Goal: Manage account settings

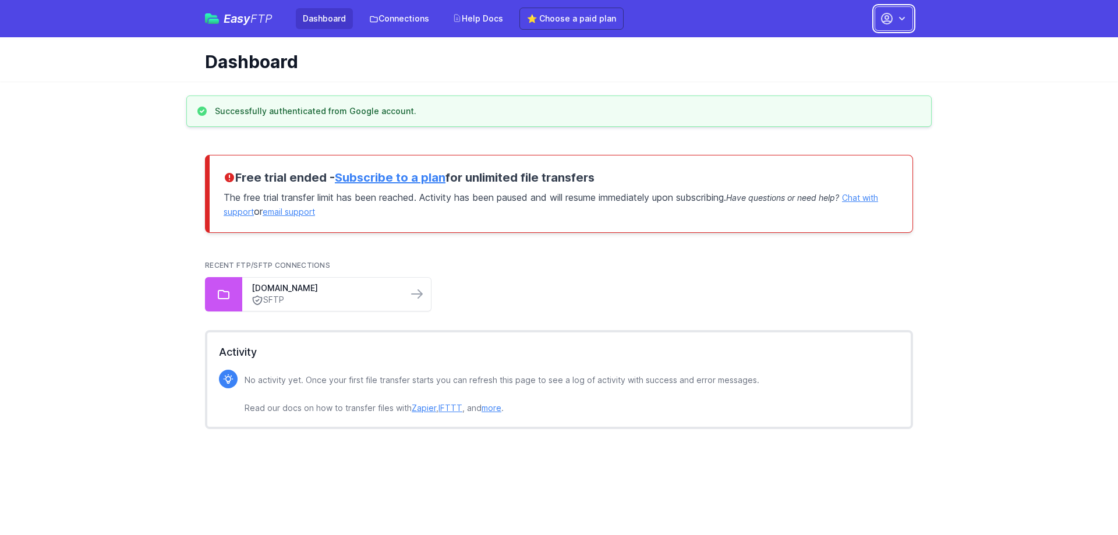
click at [900, 15] on icon "button" at bounding box center [902, 19] width 12 height 12
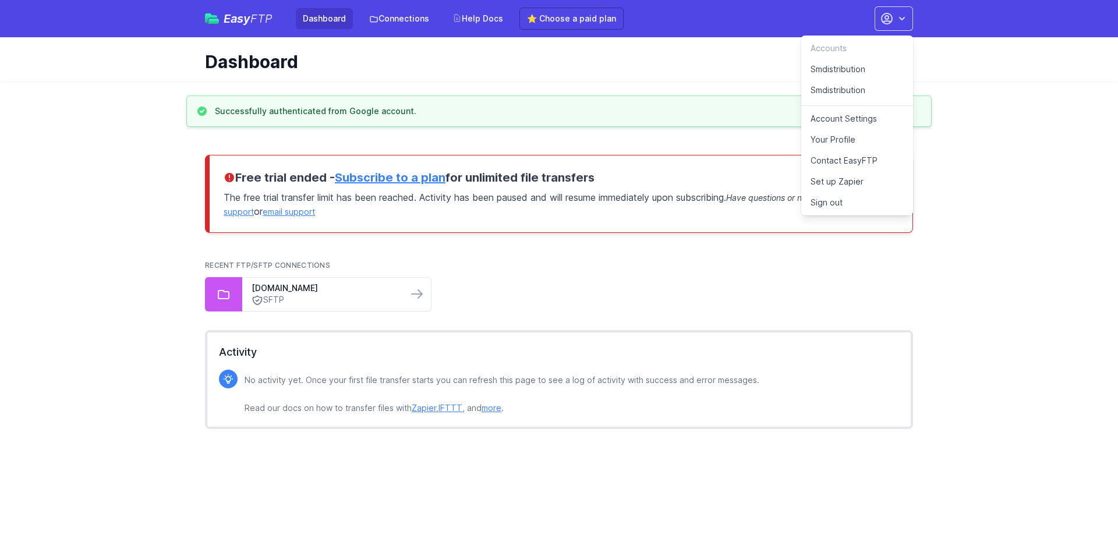
click at [846, 142] on link "Your Profile" at bounding box center [857, 139] width 112 height 21
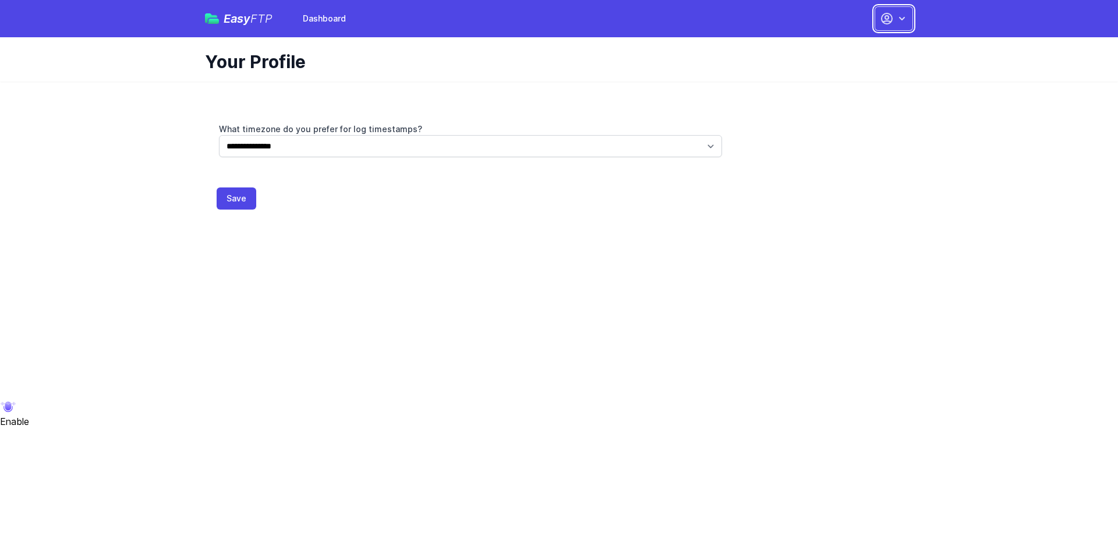
click at [878, 22] on button "button" at bounding box center [894, 18] width 38 height 24
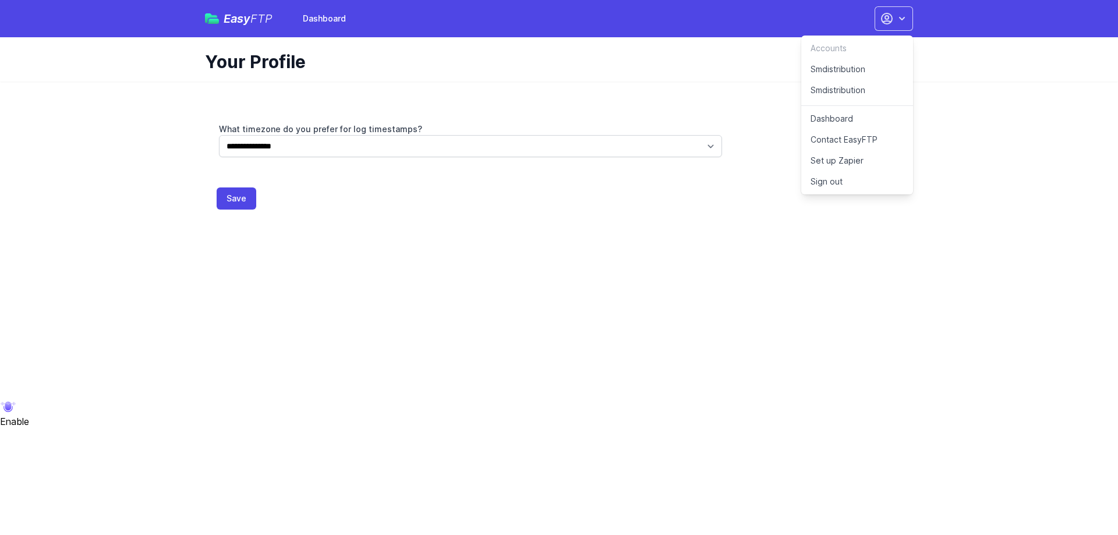
click at [826, 47] on div "Accounts" at bounding box center [857, 48] width 112 height 21
click at [543, 94] on div "**********" at bounding box center [559, 153] width 746 height 142
click at [250, 21] on span "FTP" at bounding box center [261, 19] width 22 height 14
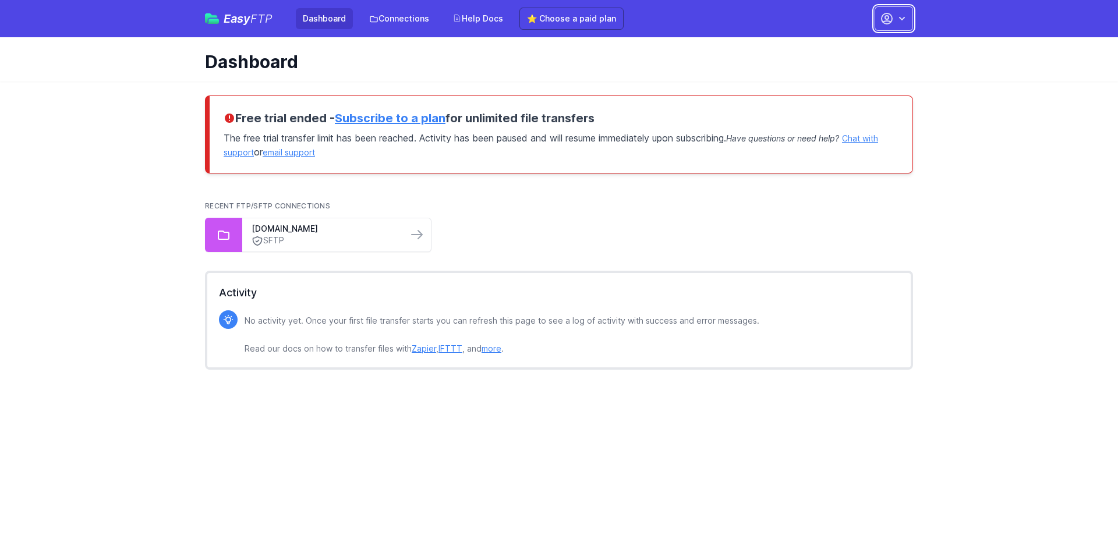
click at [888, 22] on icon "button" at bounding box center [887, 18] width 10 height 10
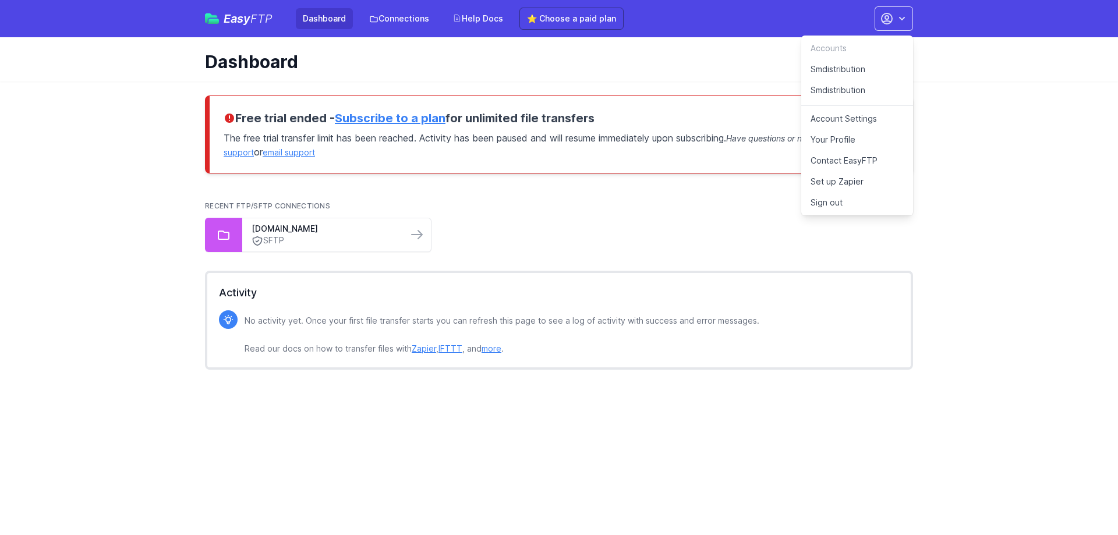
click at [860, 118] on link "Account Settings" at bounding box center [857, 118] width 112 height 21
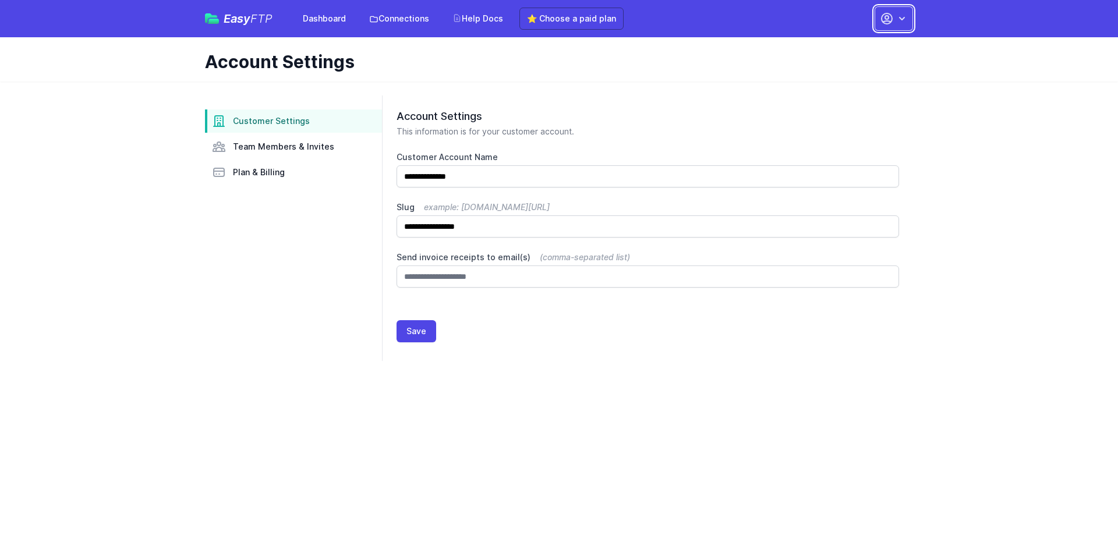
drag, startPoint x: 891, startPoint y: 20, endPoint x: 885, endPoint y: 21, distance: 6.4
click at [890, 20] on icon "button" at bounding box center [887, 19] width 14 height 14
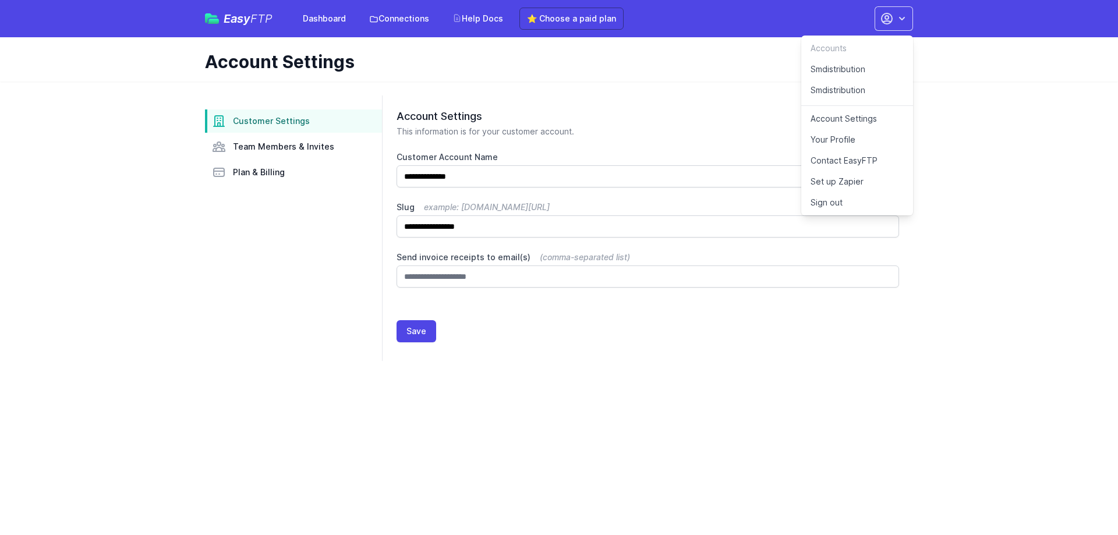
click at [864, 72] on link "Smdistribution" at bounding box center [857, 69] width 112 height 21
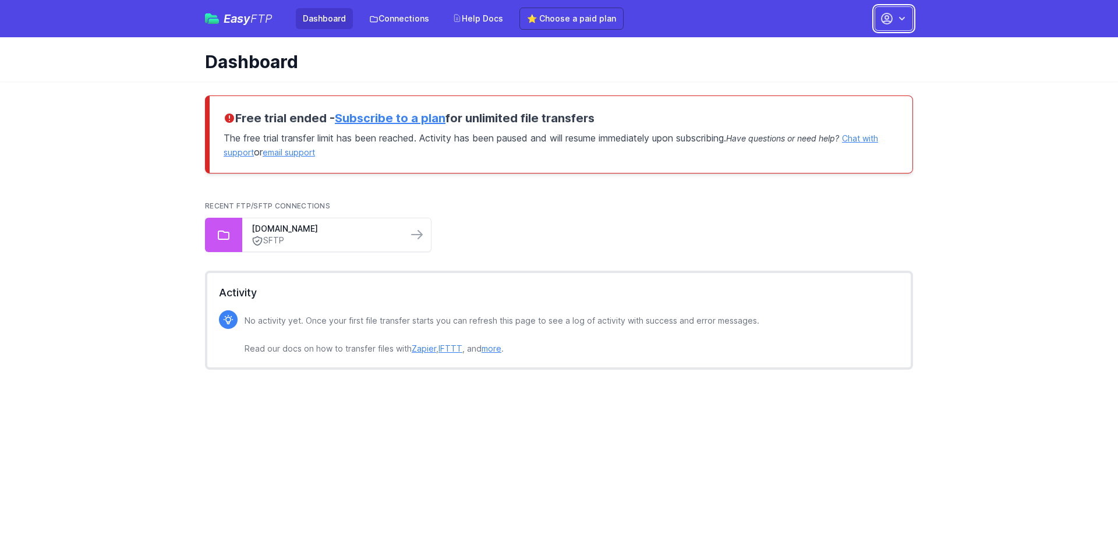
click at [879, 25] on button "button" at bounding box center [894, 18] width 38 height 24
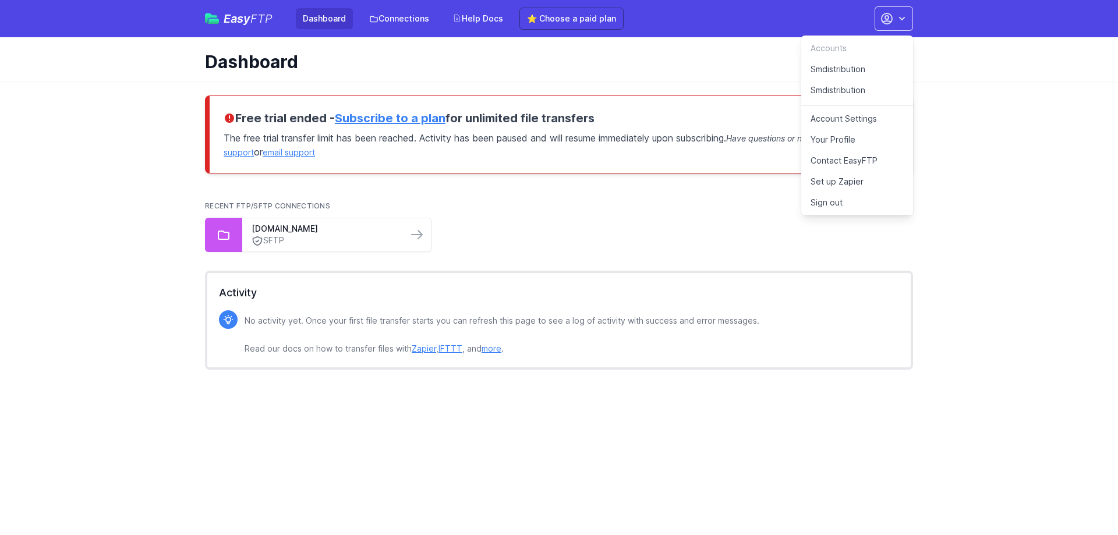
click at [858, 137] on link "Your Profile" at bounding box center [857, 139] width 112 height 21
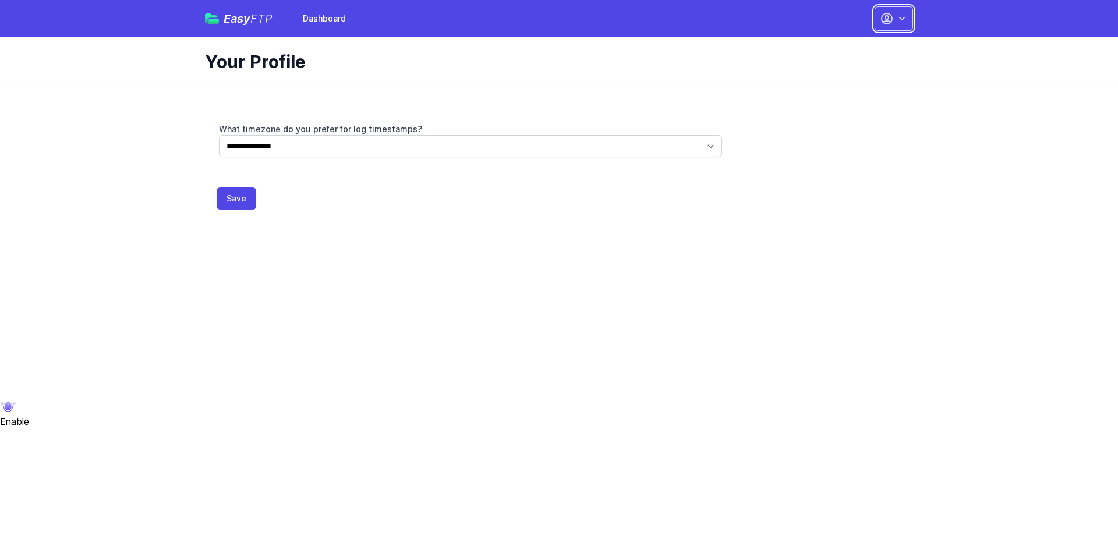
click at [892, 19] on icon "button" at bounding box center [887, 18] width 10 height 10
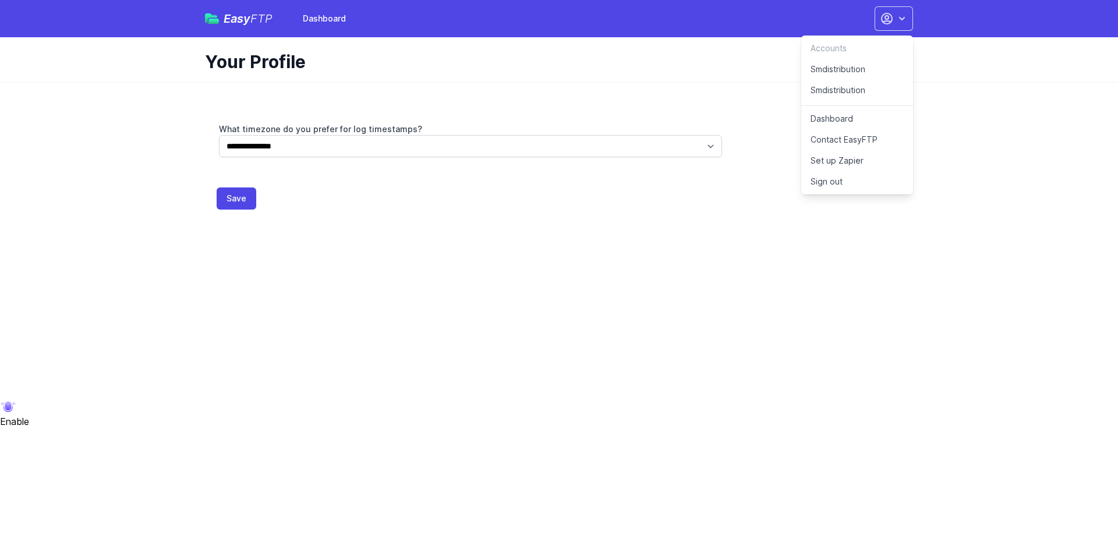
click at [262, 19] on span "FTP" at bounding box center [261, 19] width 22 height 14
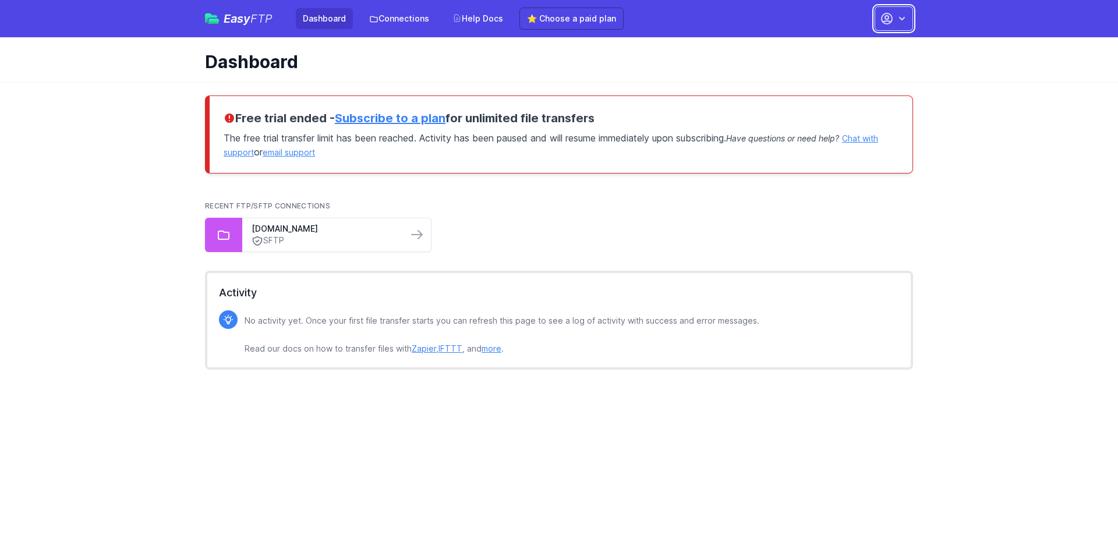
click at [900, 16] on icon "button" at bounding box center [902, 19] width 12 height 12
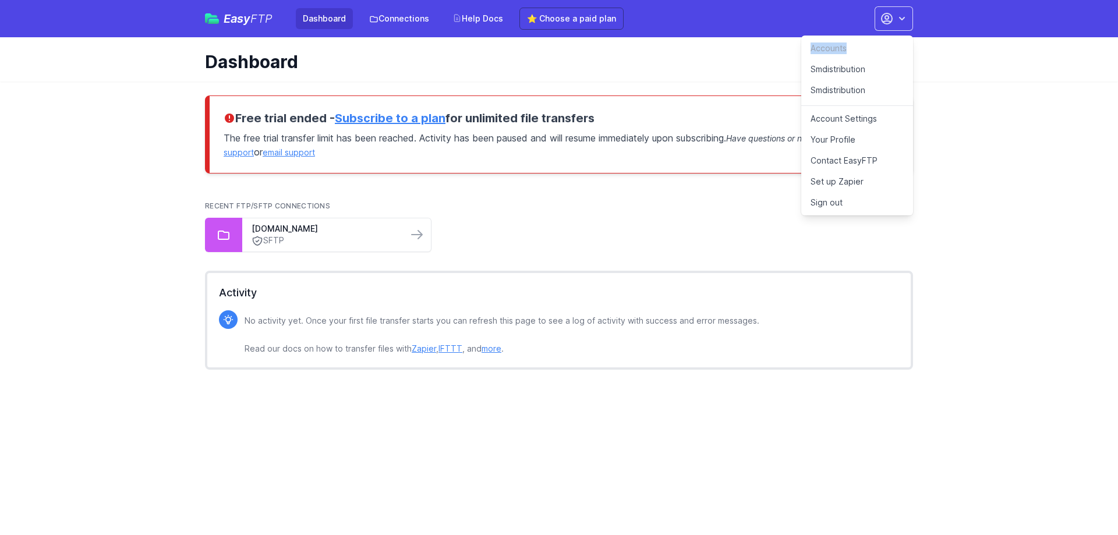
drag, startPoint x: 811, startPoint y: 50, endPoint x: 861, endPoint y: 56, distance: 50.4
click at [859, 52] on div "Accounts" at bounding box center [857, 48] width 112 height 21
click at [1010, 153] on main "Free trial ended - Subscribe to a plan for unlimited file transfers The free tr…" at bounding box center [559, 238] width 1118 height 312
click at [850, 137] on link "Your Profile" at bounding box center [857, 139] width 112 height 21
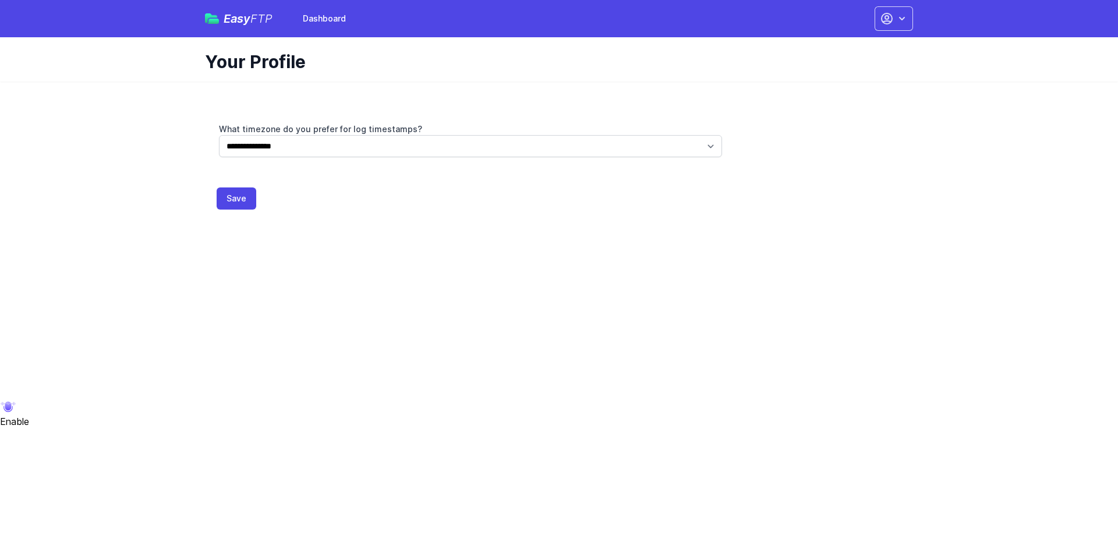
drag, startPoint x: 920, startPoint y: 49, endPoint x: 930, endPoint y: 36, distance: 16.3
drag, startPoint x: 930, startPoint y: 36, endPoint x: 1015, endPoint y: 240, distance: 221.6
click at [1016, 240] on html "Easy FTP Dashboard Accounts Smdistribution Smdistribution Dashboard Contact Eas…" at bounding box center [559, 127] width 1118 height 254
click at [900, 5] on div "Easy FTP Dashboard Accounts Smdistribution Smdistribution Dashboard Contact Eas…" at bounding box center [559, 18] width 708 height 37
click at [895, 9] on button "button" at bounding box center [894, 18] width 38 height 24
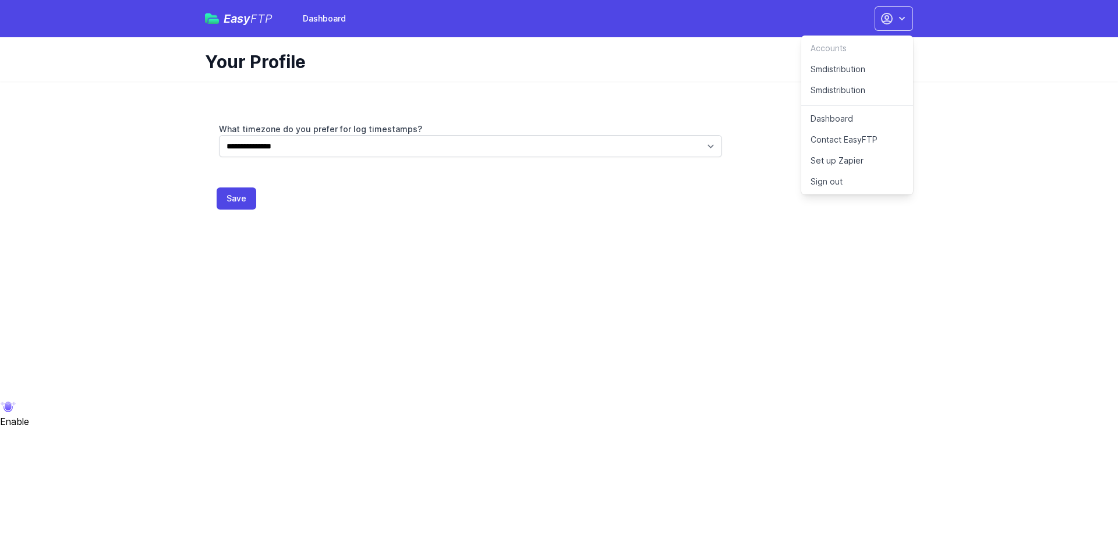
click at [450, 224] on html "Easy FTP Dashboard Accounts Smdistribution Smdistribution Dashboard Contact Eas…" at bounding box center [559, 127] width 1118 height 254
click at [844, 254] on html "Easy FTP Dashboard Accounts Smdistribution Smdistribution Dashboard Contact Eas…" at bounding box center [559, 127] width 1118 height 254
